Goal: Task Accomplishment & Management: Use online tool/utility

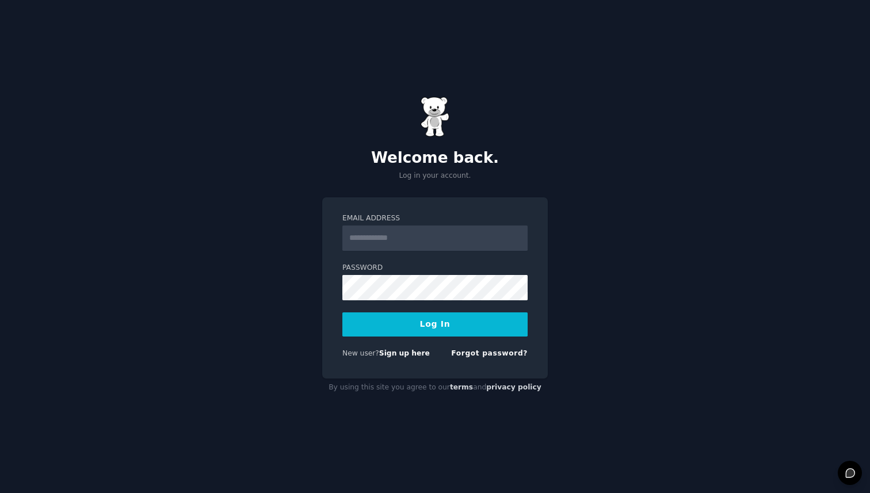
click at [403, 237] on input "Email Address" at bounding box center [434, 238] width 185 height 25
type input "**********"
click at [342, 313] on button "Log In" at bounding box center [434, 325] width 185 height 24
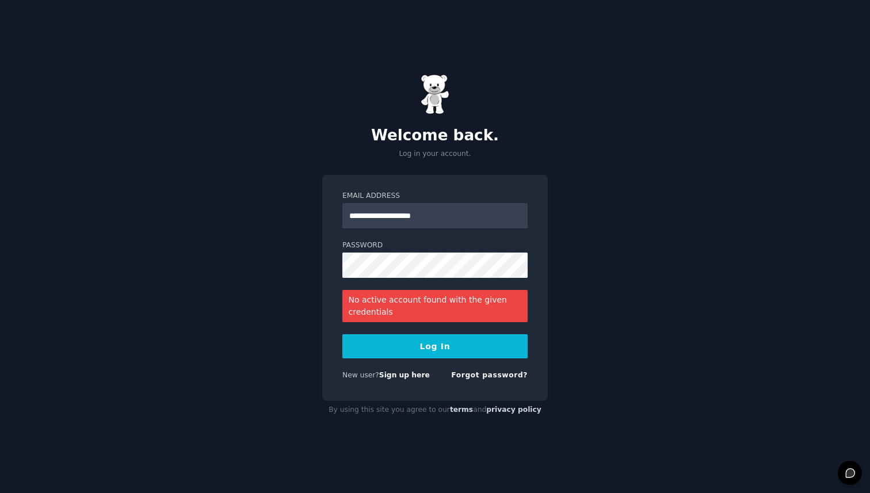
click at [428, 343] on button "Log In" at bounding box center [434, 346] width 185 height 24
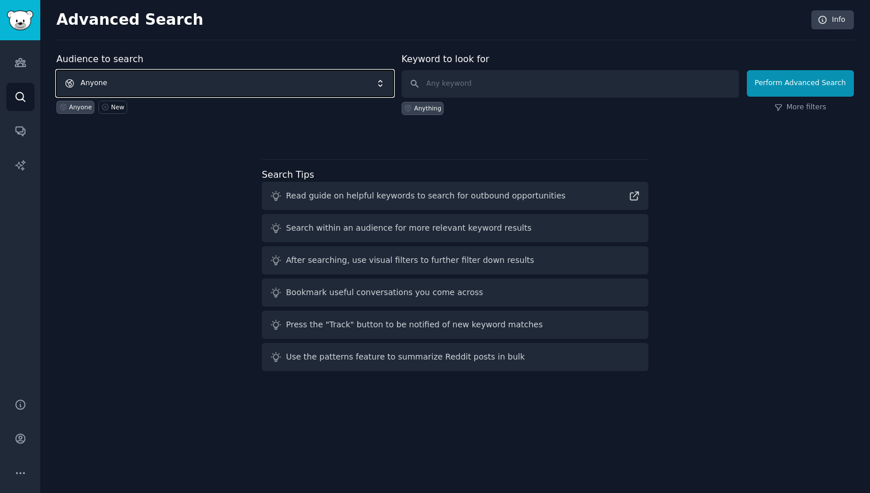
click at [217, 81] on span "Anyone" at bounding box center [224, 83] width 337 height 26
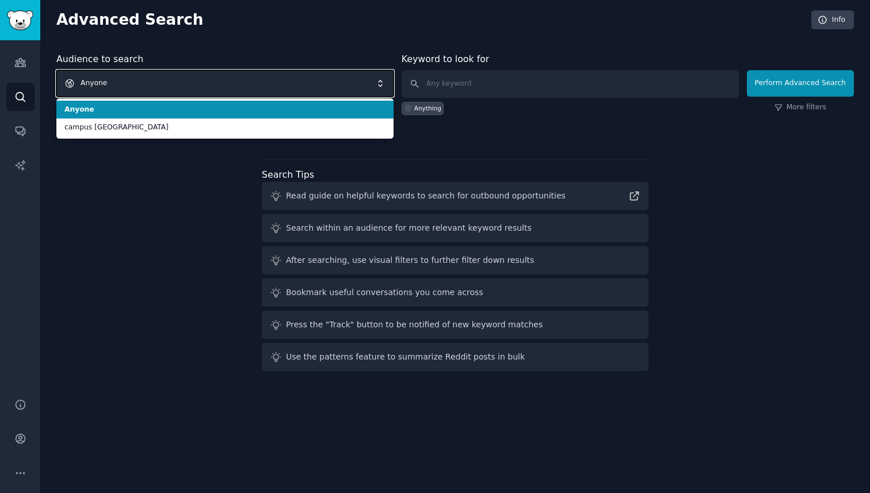
click at [217, 81] on span "Anyone" at bounding box center [224, 83] width 337 height 26
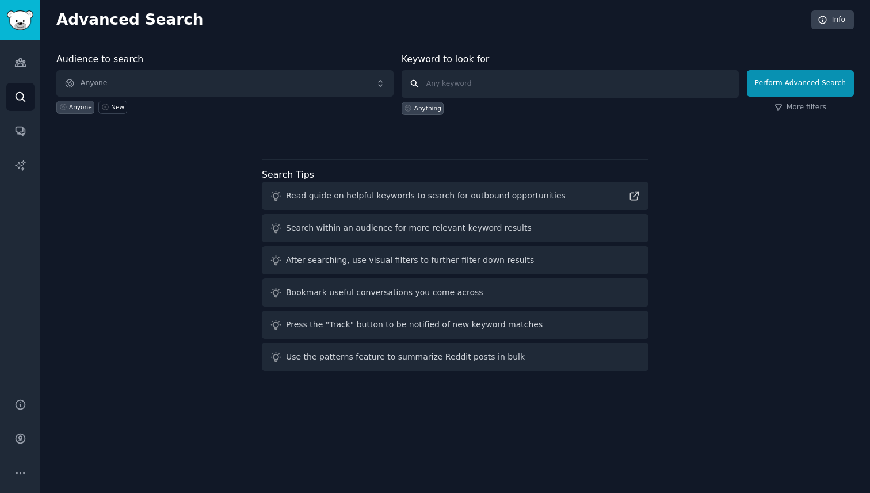
click at [519, 92] on input "text" at bounding box center [570, 84] width 337 height 28
type input "ground news"
click button "Perform Advanced Search" at bounding box center [800, 83] width 107 height 26
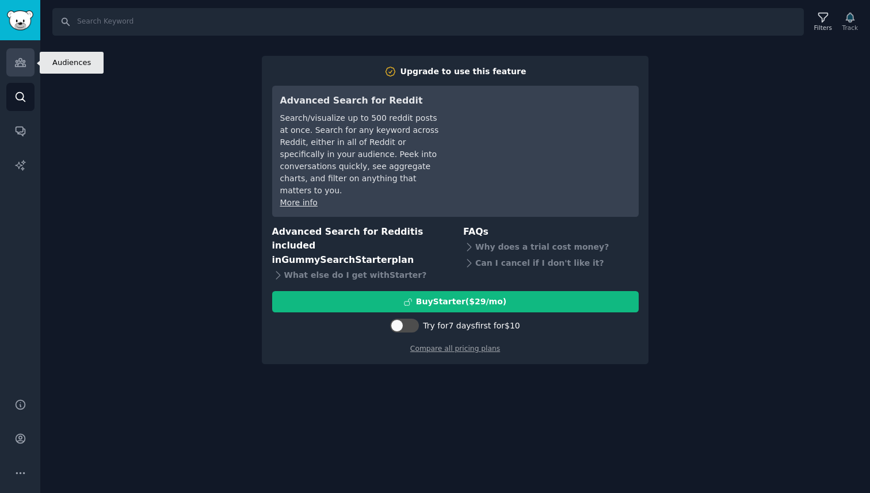
click at [19, 62] on icon "Sidebar" at bounding box center [20, 62] width 12 height 12
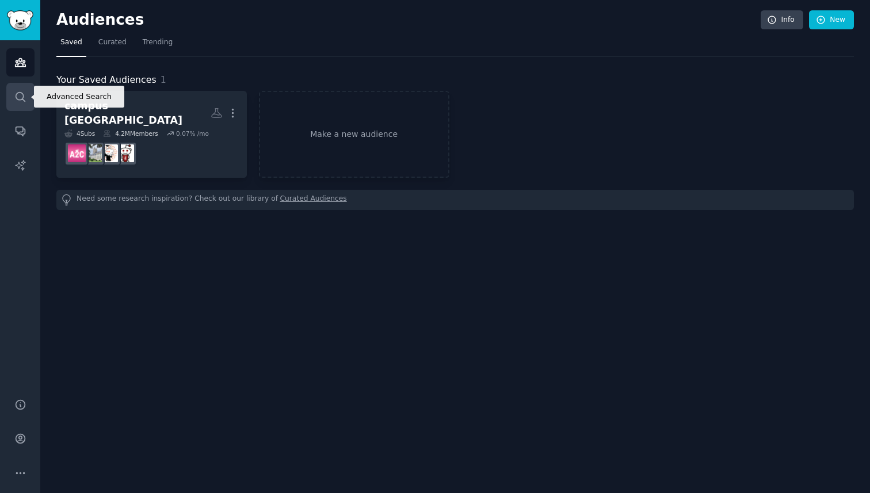
click at [21, 87] on link "Search" at bounding box center [20, 97] width 28 height 28
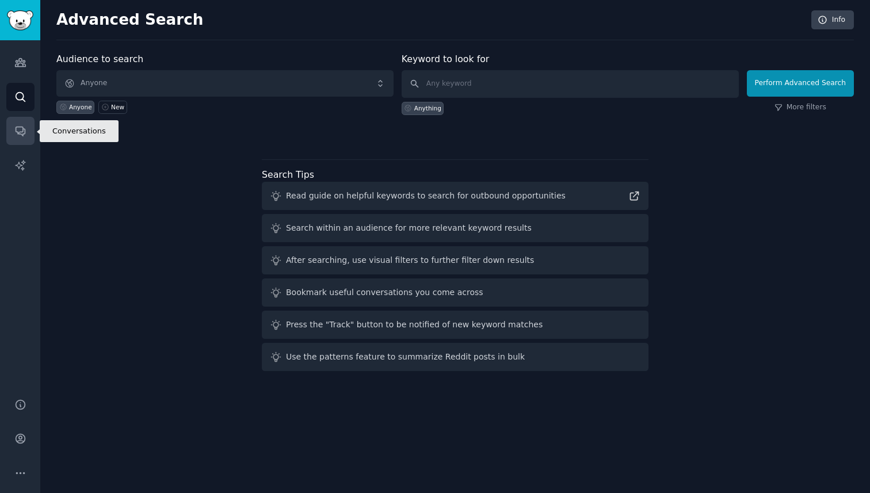
click at [25, 130] on icon "Sidebar" at bounding box center [20, 131] width 9 height 9
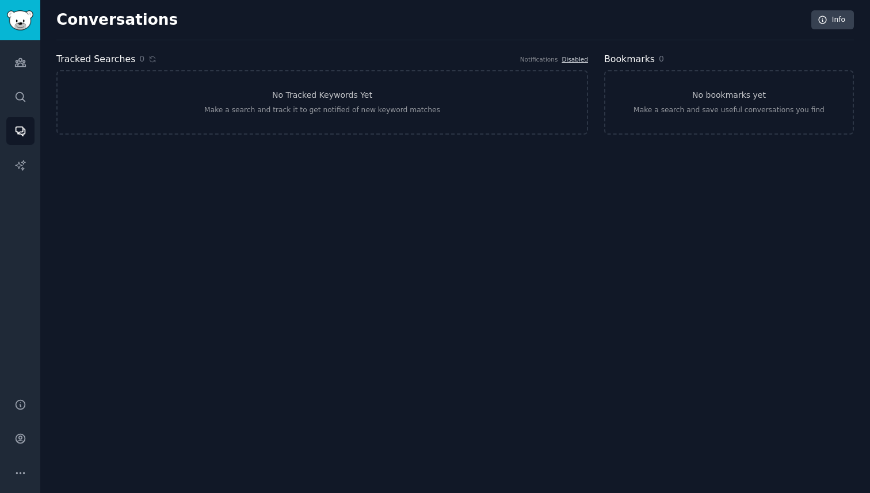
click at [16, 112] on div "Audiences Search Conversations AI Reports" at bounding box center [20, 212] width 40 height 344
click at [16, 101] on icon "Sidebar" at bounding box center [20, 97] width 12 height 12
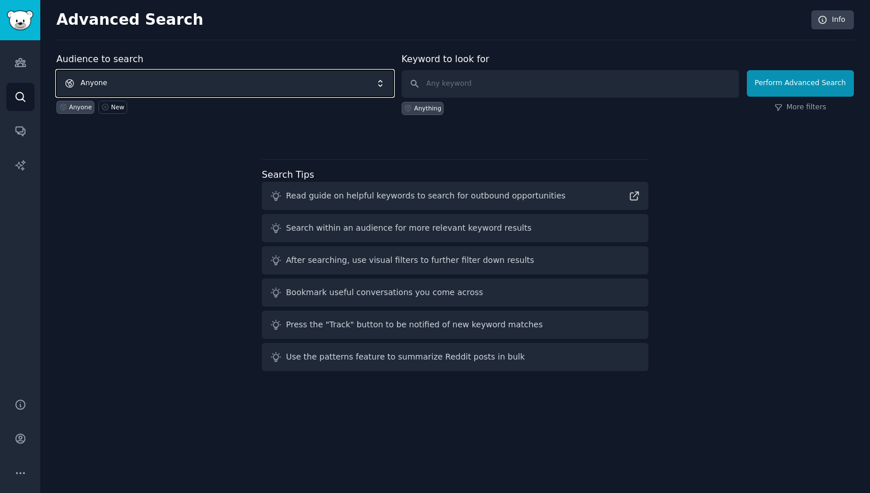
click at [314, 85] on span "Anyone" at bounding box center [224, 83] width 337 height 26
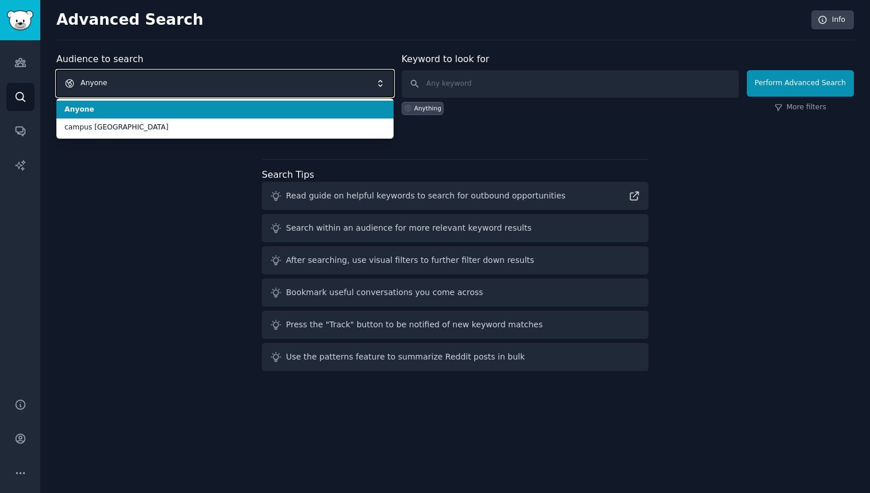
click at [315, 85] on span "Anyone" at bounding box center [224, 83] width 337 height 26
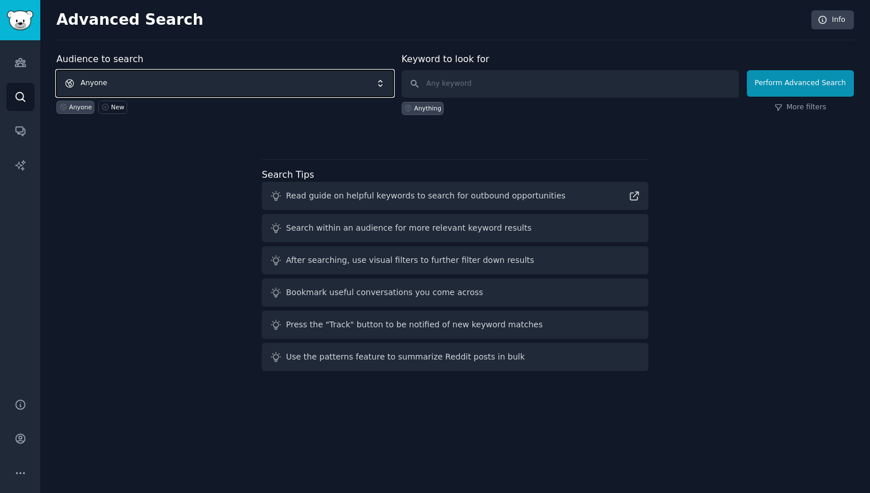
click at [319, 85] on span "Anyone" at bounding box center [224, 83] width 337 height 26
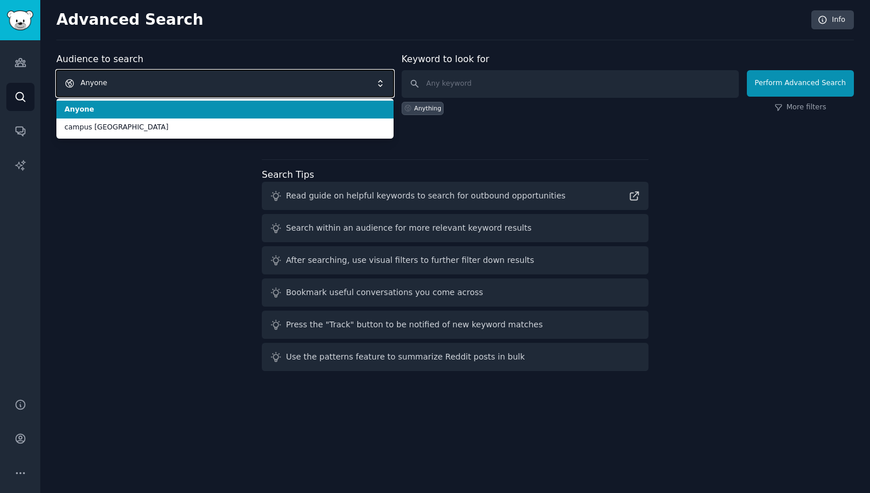
click at [319, 85] on span "Anyone" at bounding box center [224, 83] width 337 height 26
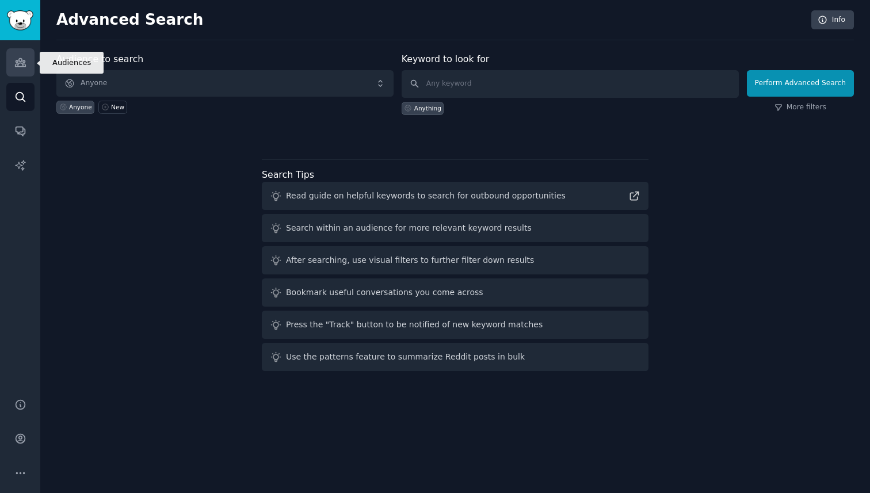
click at [18, 70] on link "Audiences" at bounding box center [20, 62] width 28 height 28
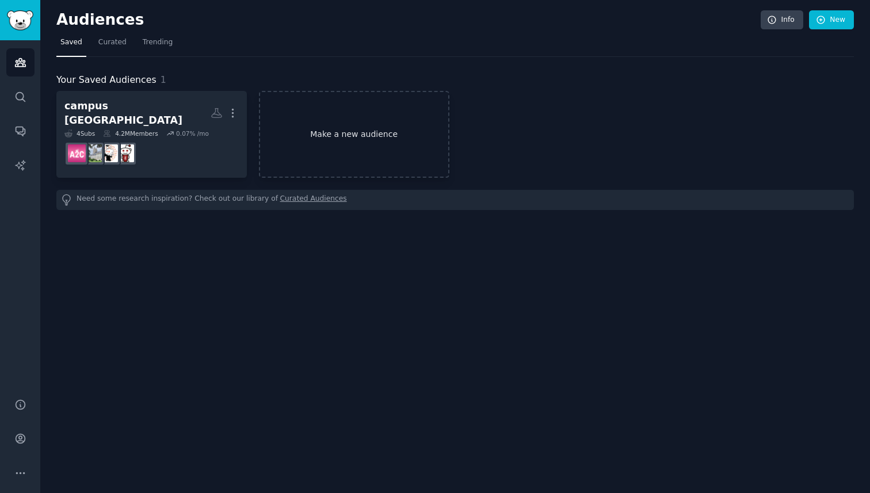
click at [355, 133] on link "Make a new audience" at bounding box center [354, 134] width 191 height 87
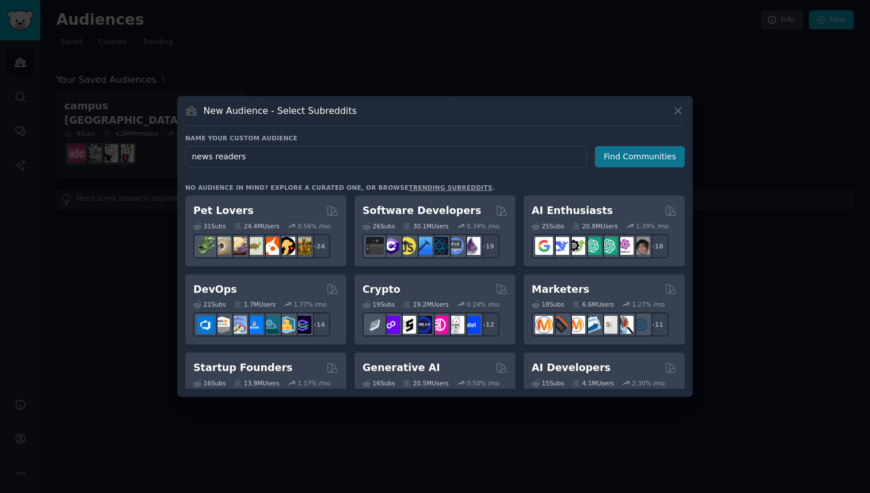
type input "news readers"
click at [639, 167] on button "Find Communities" at bounding box center [640, 156] width 90 height 21
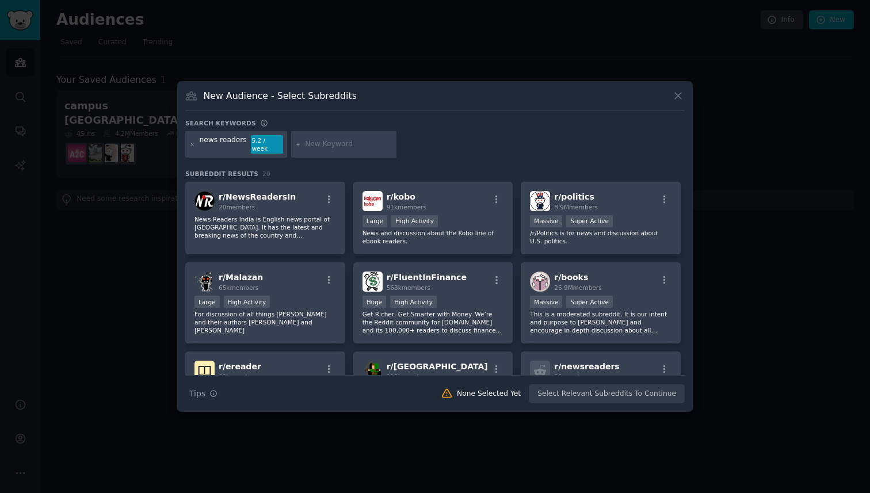
click at [335, 145] on input "text" at bounding box center [348, 144] width 87 height 10
click at [610, 199] on div "r/ politics 8.9M members" at bounding box center [601, 201] width 142 height 20
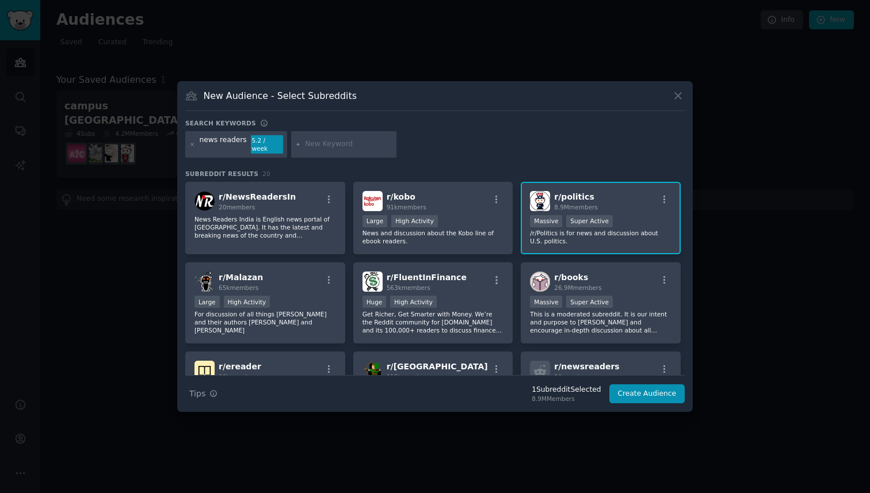
click at [366, 147] on input "text" at bounding box center [348, 144] width 87 height 10
type input "news"
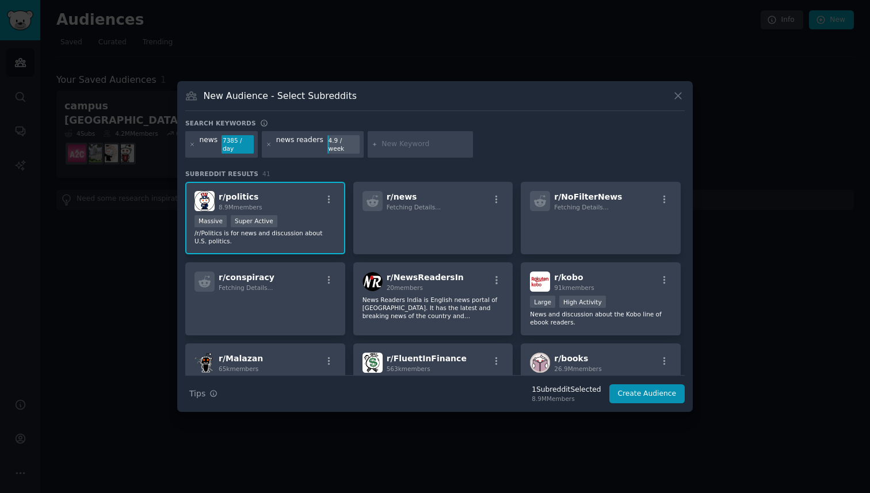
click at [333, 145] on div "4.9 / week" at bounding box center [344, 144] width 32 height 18
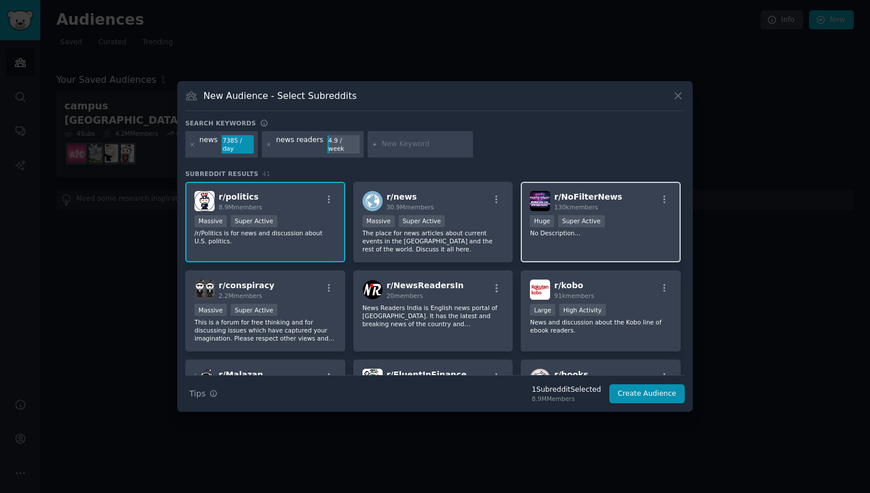
click at [625, 229] on p "No Description..." at bounding box center [601, 233] width 142 height 8
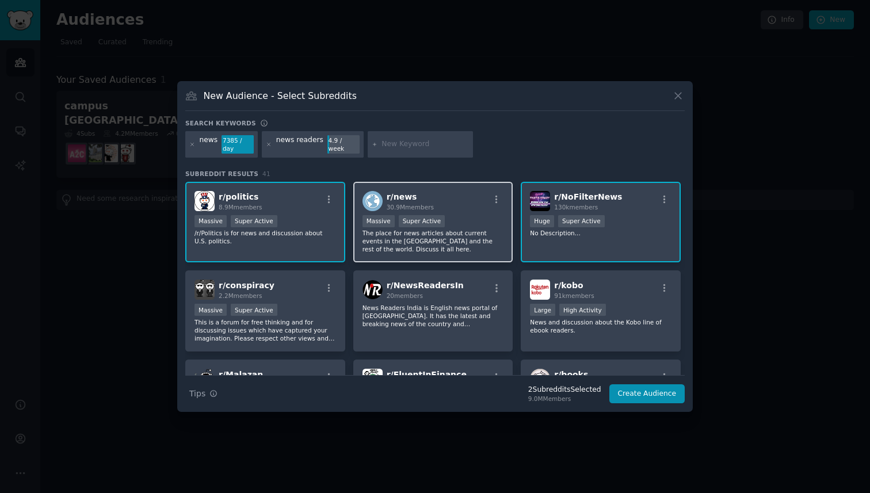
click at [488, 238] on p "The place for news articles about current events in the United States and the r…" at bounding box center [434, 241] width 142 height 24
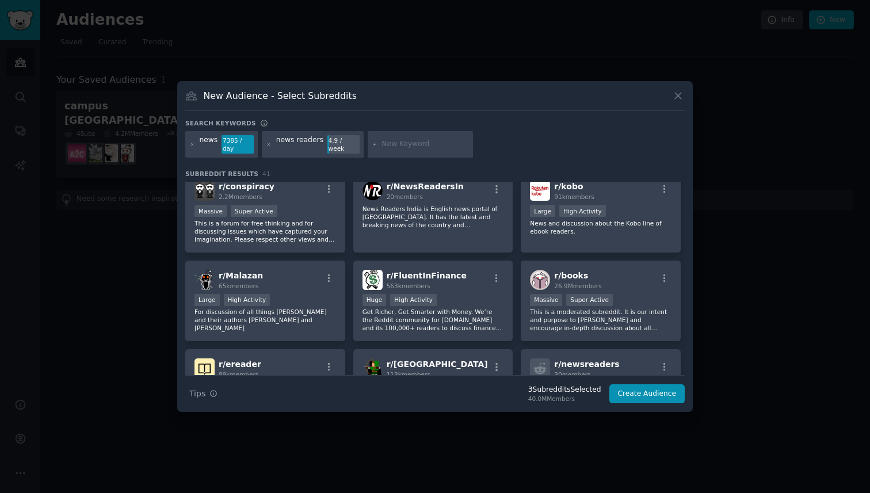
scroll to position [100, 0]
click at [334, 224] on p "This is a forum for free thinking and for discussing issues which have captured…" at bounding box center [266, 230] width 142 height 24
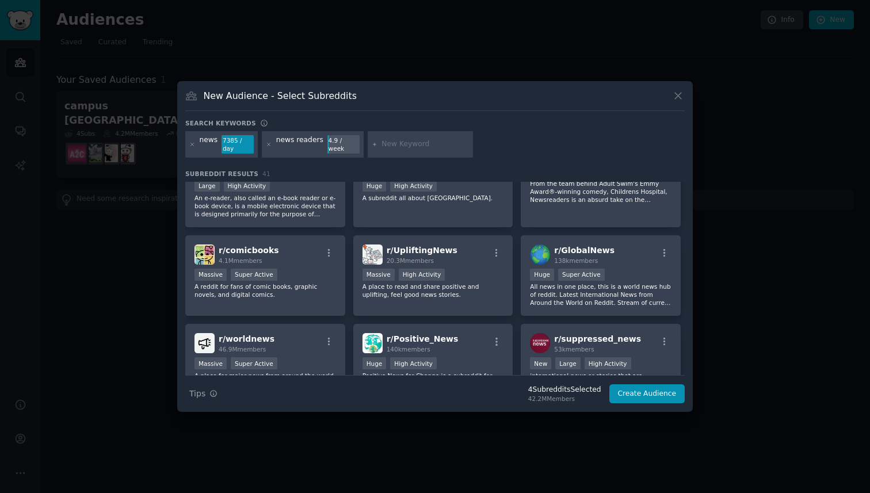
scroll to position [322, 0]
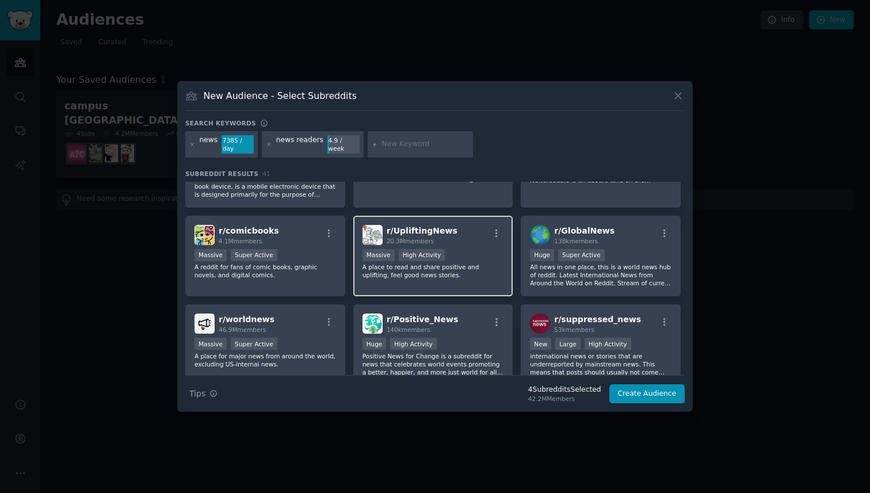
click at [411, 279] on p "A place to read and share positive and uplifting, feel good news stories." at bounding box center [434, 271] width 142 height 16
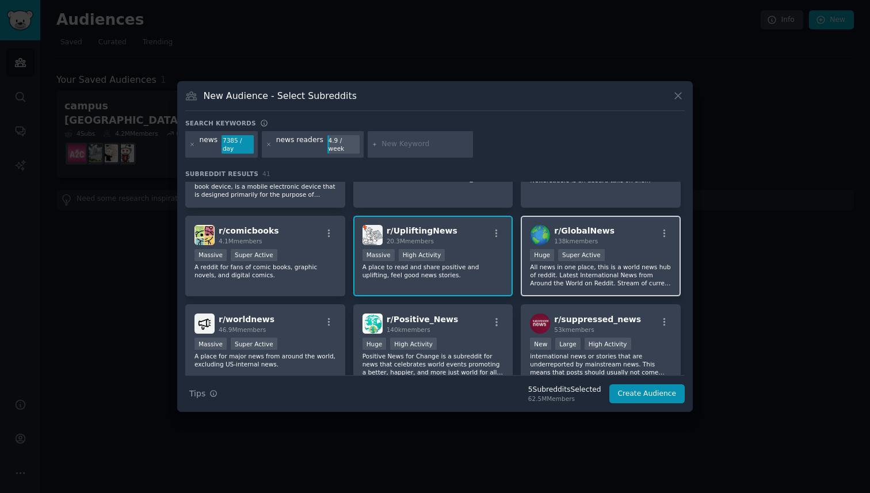
click at [564, 277] on p "All news in one place, this is a world news hub of reddit. Latest International…" at bounding box center [601, 275] width 142 height 24
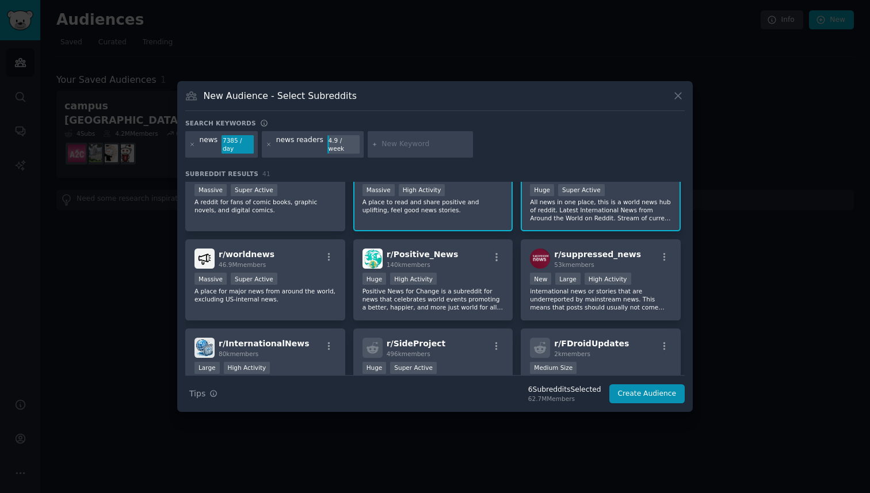
scroll to position [395, 0]
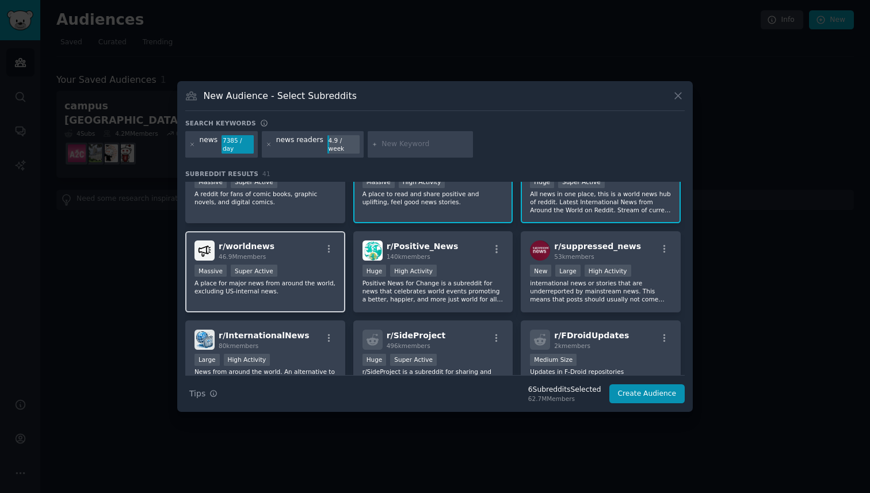
click at [281, 291] on p "A place for major news from around the world, excluding US-internal news." at bounding box center [266, 287] width 142 height 16
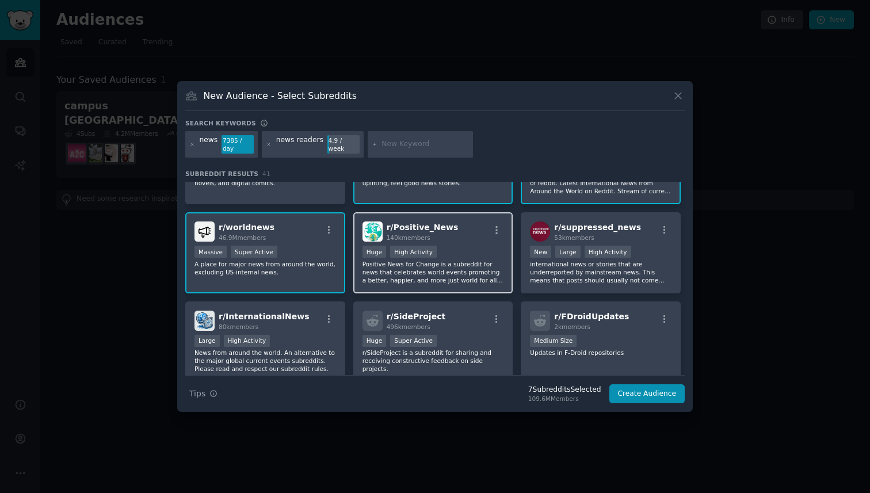
scroll to position [422, 0]
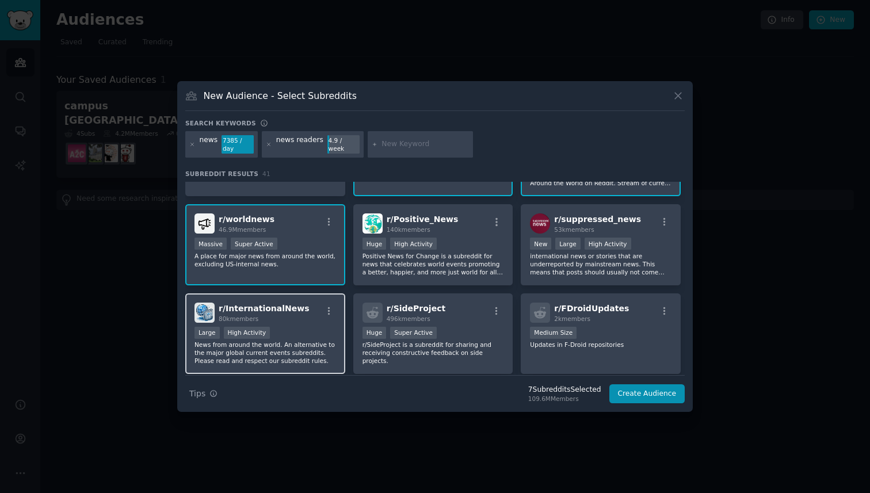
click at [324, 326] on div "r/ InternationalNews 80k members Large High Activity News from around the world…" at bounding box center [265, 334] width 160 height 81
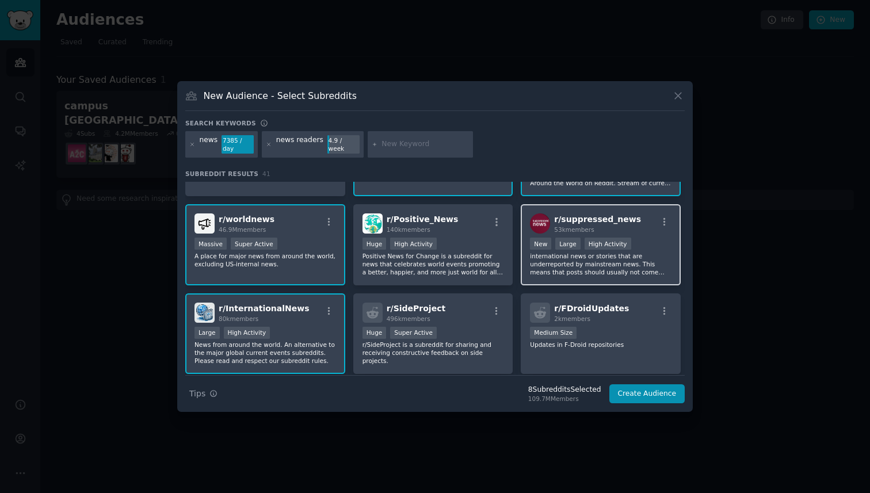
click at [571, 275] on p "international news or stories that are underreported by mainstream news. This m…" at bounding box center [601, 264] width 142 height 24
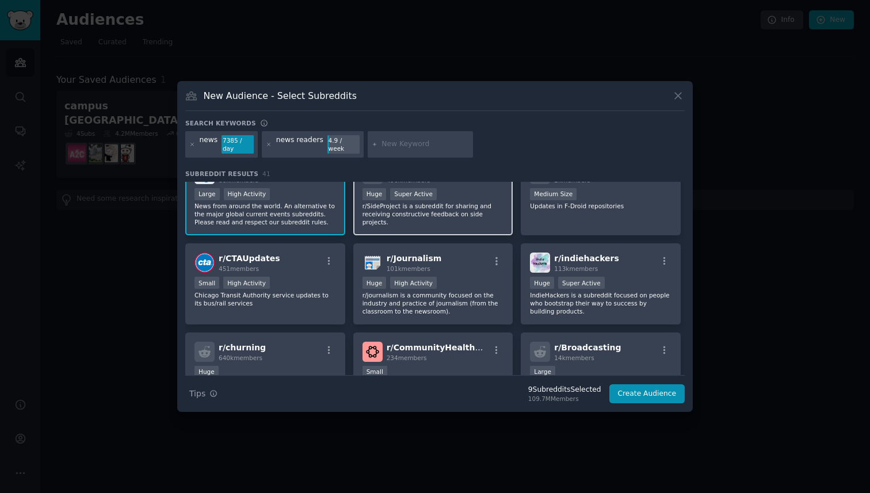
scroll to position [596, 0]
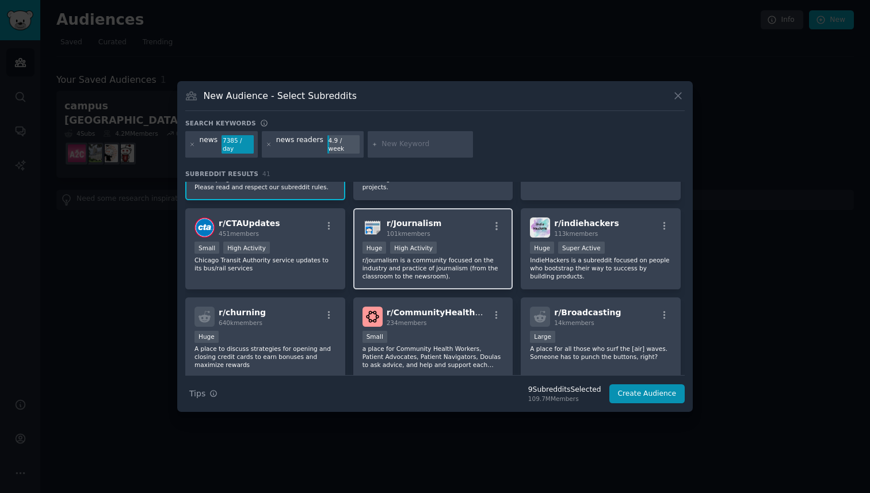
click at [498, 275] on p "r/journalism is a community focused on the industry and practice of journalism …" at bounding box center [434, 268] width 142 height 24
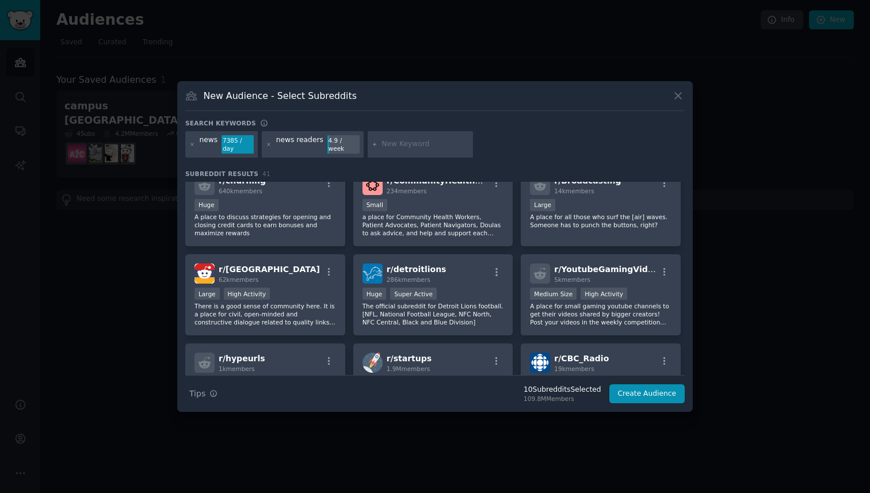
scroll to position [720, 0]
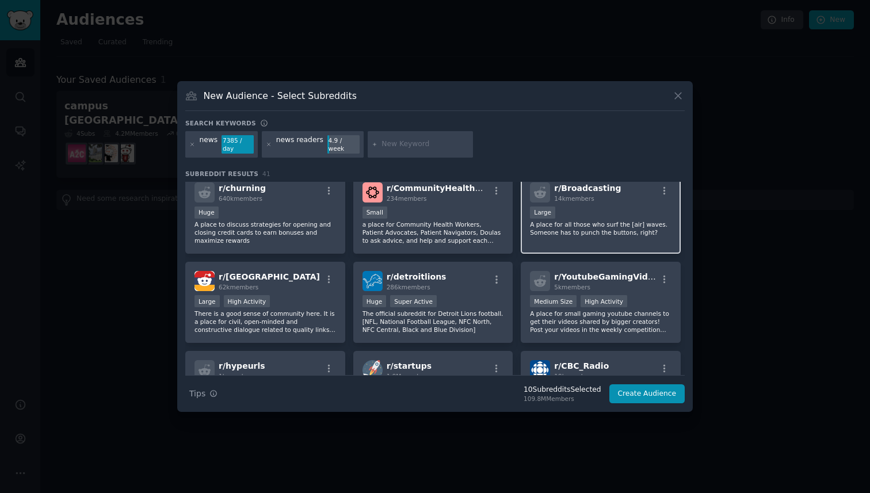
click at [553, 241] on div "r/ Broadcasting 14k members Large A place for all those who surf the [air] wave…" at bounding box center [601, 213] width 160 height 81
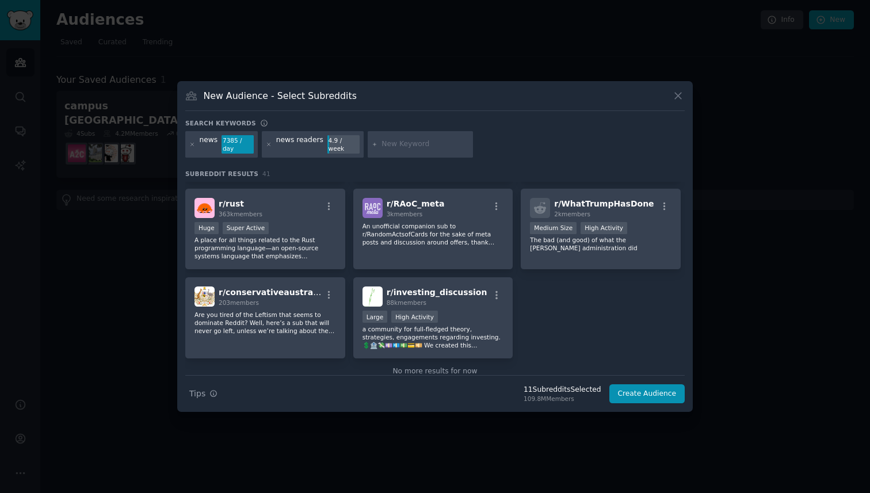
scroll to position [1059, 0]
click at [396, 142] on input "text" at bounding box center [425, 144] width 87 height 10
type input "sports news"
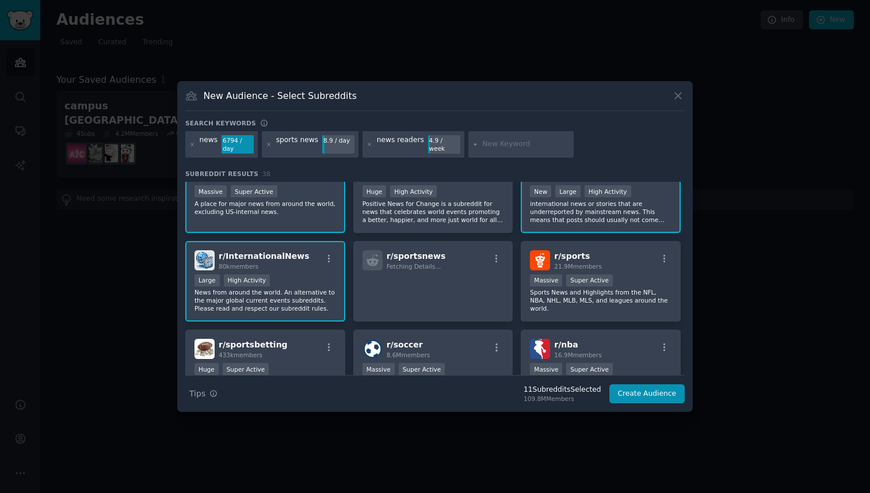
scroll to position [479, 0]
